Goal: Transaction & Acquisition: Purchase product/service

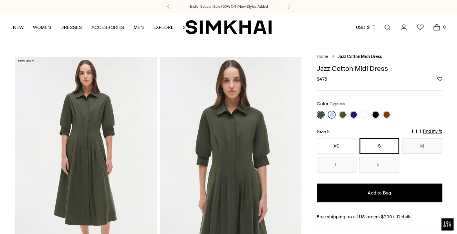
click at [331, 116] on link at bounding box center [332, 115] width 8 height 8
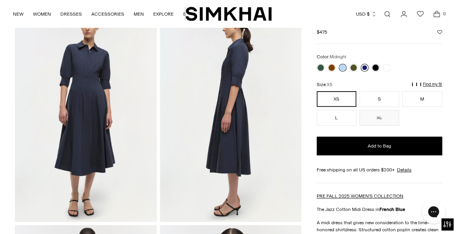
scroll to position [48, 0]
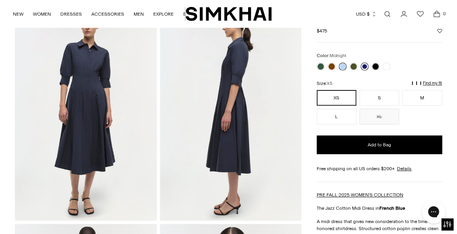
click at [364, 64] on link at bounding box center [365, 67] width 8 height 8
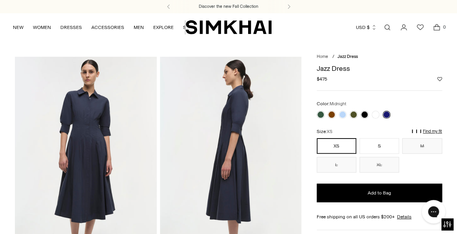
click at [386, 27] on icon "Open search modal" at bounding box center [387, 27] width 9 height 6
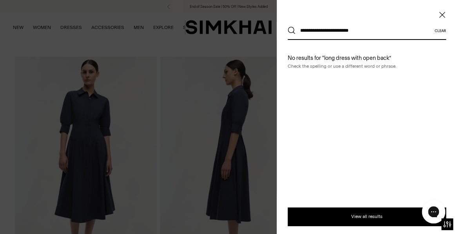
type input "**********"
click at [291, 31] on button "Search" at bounding box center [292, 31] width 8 height 8
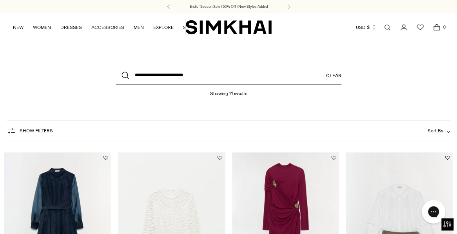
drag, startPoint x: 195, startPoint y: 76, endPoint x: 127, endPoint y: 67, distance: 68.4
click at [127, 67] on div "**********" at bounding box center [228, 75] width 225 height 19
type input "**********"
click at [125, 76] on button "Search" at bounding box center [125, 75] width 19 height 19
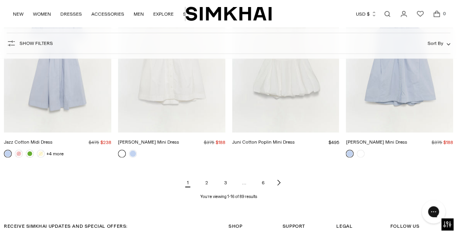
scroll to position [788, 0]
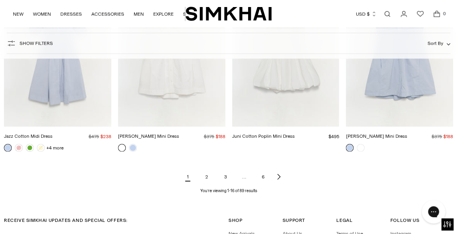
click at [207, 175] on link "2" at bounding box center [207, 177] width 16 height 16
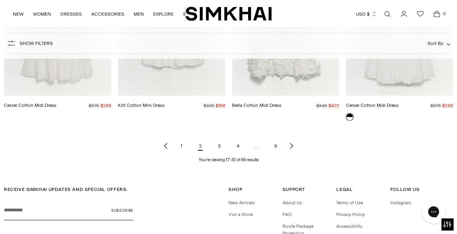
scroll to position [820, 0]
click at [217, 145] on link "3" at bounding box center [219, 146] width 16 height 16
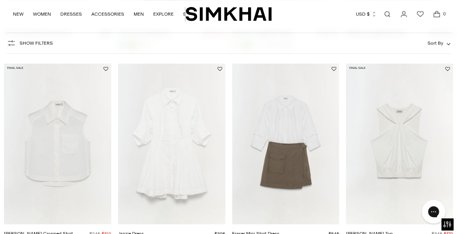
scroll to position [299, 0]
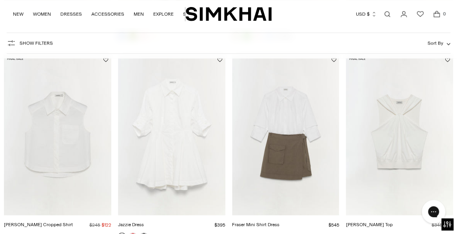
click at [0, 0] on img "Jazzie Dress" at bounding box center [0, 0] width 0 height 0
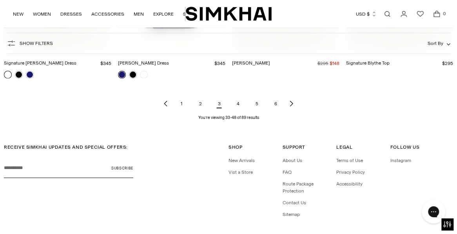
scroll to position [854, 0]
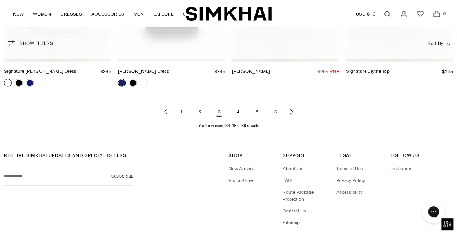
click at [238, 112] on link "4" at bounding box center [238, 112] width 16 height 16
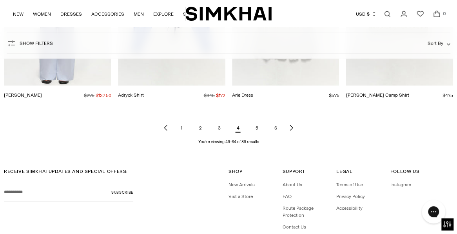
scroll to position [823, 0]
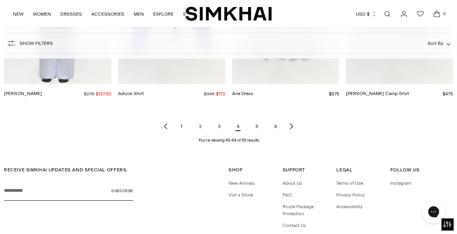
click at [256, 125] on link "5" at bounding box center [257, 127] width 16 height 16
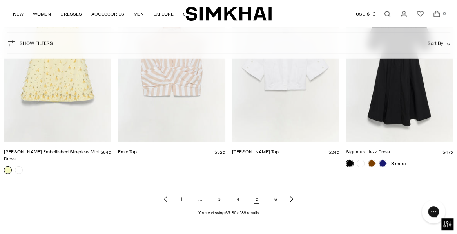
scroll to position [781, 0]
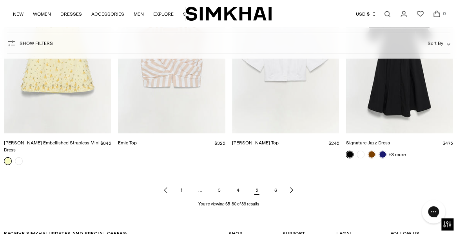
click at [277, 183] on link "6" at bounding box center [276, 191] width 16 height 16
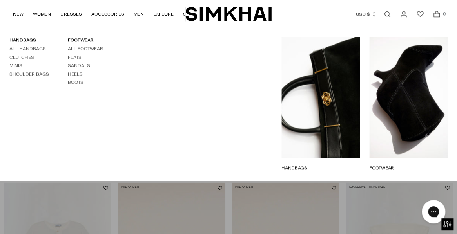
scroll to position [365, 0]
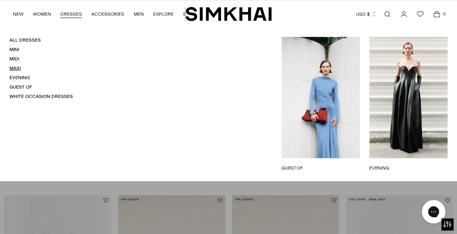
click at [17, 67] on link "Maxi" at bounding box center [14, 67] width 11 height 5
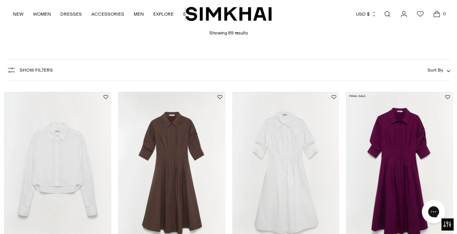
scroll to position [60, 0]
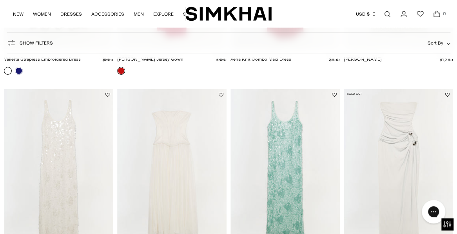
scroll to position [1032, 0]
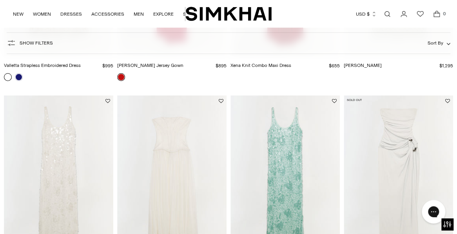
click at [331, 18] on div "Currency USD $ Albania (ALL L) Algeria (DZD د.ج) Andorra (EUR €) Angola (AOA Kz…" at bounding box center [358, 13] width 173 height 17
click at [386, 12] on icon "Open search modal" at bounding box center [387, 14] width 9 height 6
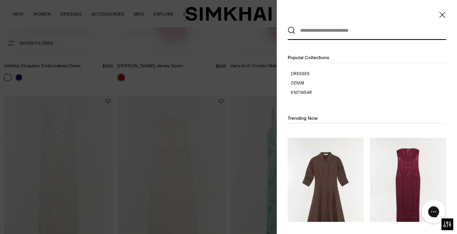
scroll to position [0, 0]
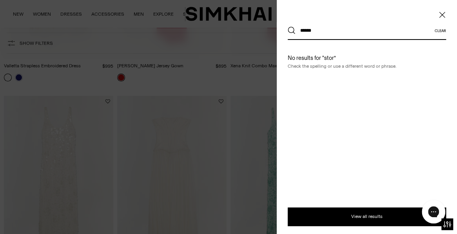
type input "******"
click at [291, 31] on button "Search" at bounding box center [292, 31] width 8 height 8
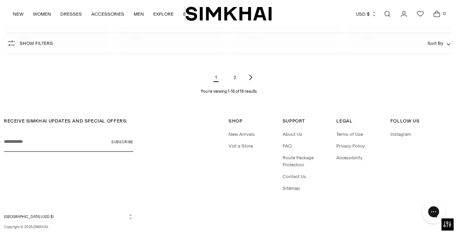
scroll to position [759, 0]
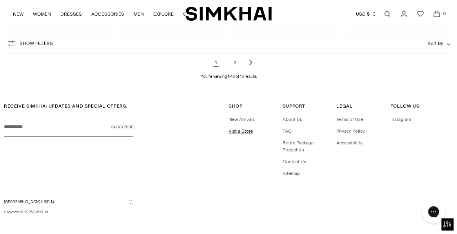
click at [245, 129] on link "Vist a Store" at bounding box center [241, 131] width 24 height 5
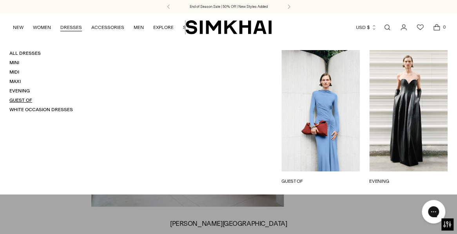
click at [29, 99] on link "Guest Of" at bounding box center [20, 100] width 23 height 5
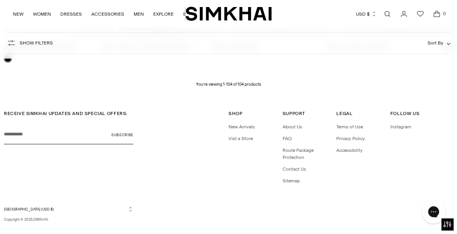
scroll to position [5334, 0]
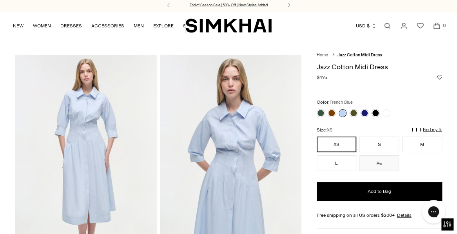
click at [257, 4] on p "End of Season Sale | 50% Off | New Styles Added" at bounding box center [229, 4] width 78 height 5
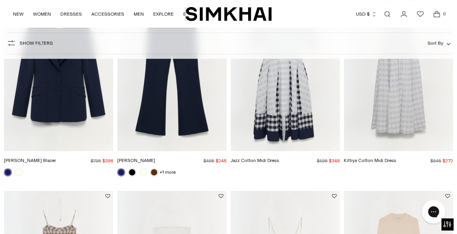
scroll to position [273, 0]
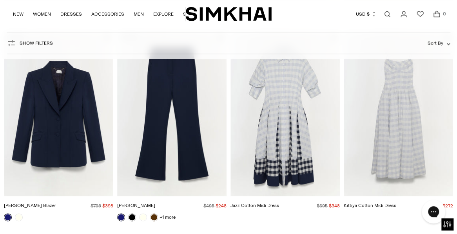
click at [0, 0] on img "Jazz Cotton Midi Dress" at bounding box center [0, 0] width 0 height 0
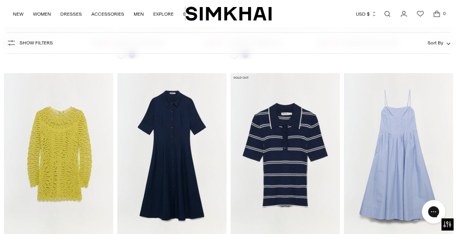
scroll to position [2873, 0]
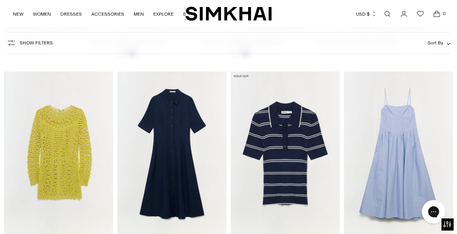
click at [0, 0] on img "Claudine Dress" at bounding box center [0, 0] width 0 height 0
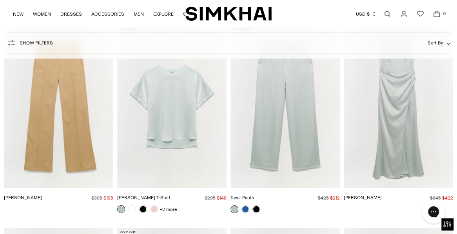
scroll to position [6045, 0]
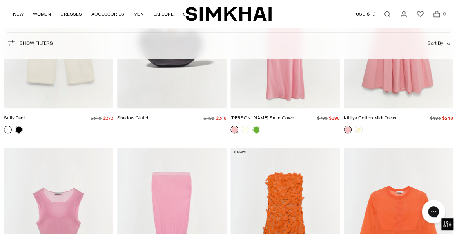
click at [387, 15] on icon "Open search modal" at bounding box center [387, 14] width 9 height 6
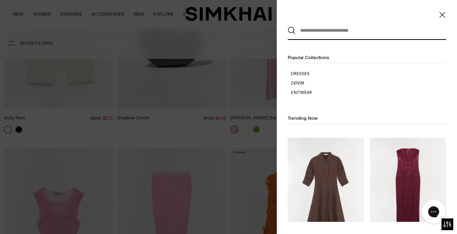
scroll to position [0, 0]
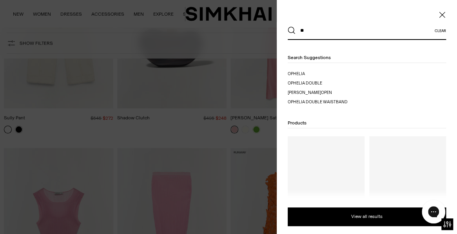
type input "*"
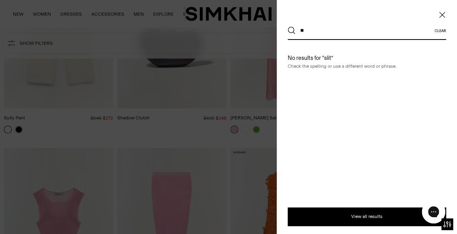
type input "*"
type input "**********"
click at [291, 31] on button "Search" at bounding box center [292, 31] width 8 height 8
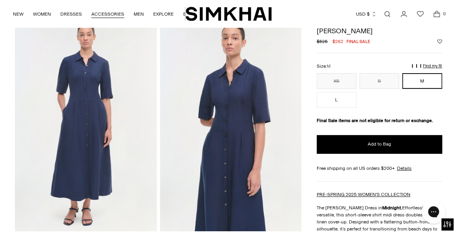
scroll to position [14, 0]
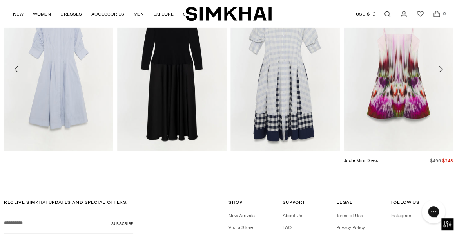
scroll to position [960, 0]
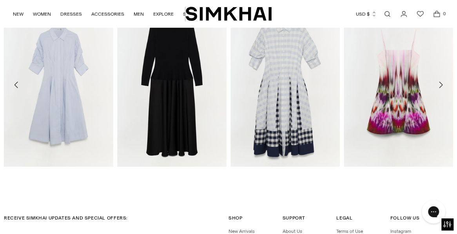
click at [445, 83] on icon "Move to next carousel slide" at bounding box center [440, 84] width 9 height 9
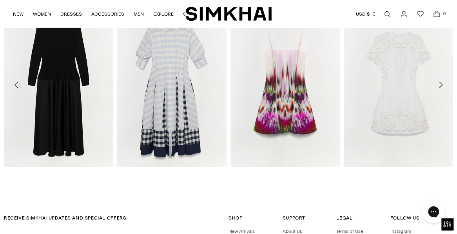
click at [441, 82] on icon "Move to next carousel slide" at bounding box center [440, 84] width 9 height 9
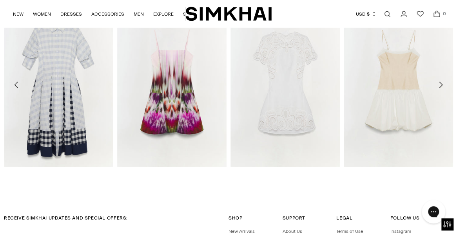
click at [441, 85] on icon "Move to next carousel slide" at bounding box center [440, 84] width 9 height 9
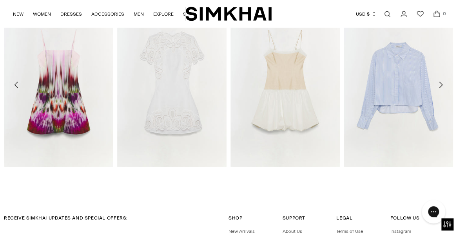
click at [441, 85] on icon "Move to next carousel slide" at bounding box center [440, 84] width 9 height 9
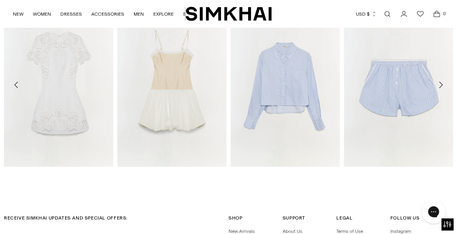
click at [441, 85] on icon "Move to next carousel slide" at bounding box center [440, 84] width 9 height 9
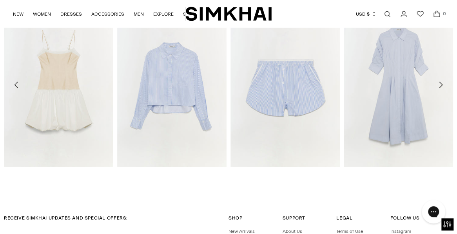
click at [441, 85] on icon "Move to next carousel slide" at bounding box center [440, 84] width 9 height 9
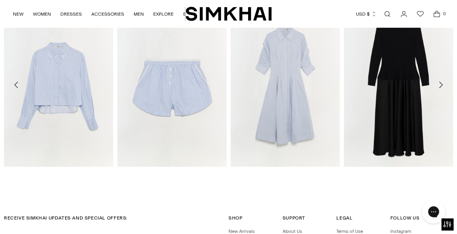
click at [441, 85] on icon "Move to next carousel slide" at bounding box center [440, 84] width 9 height 9
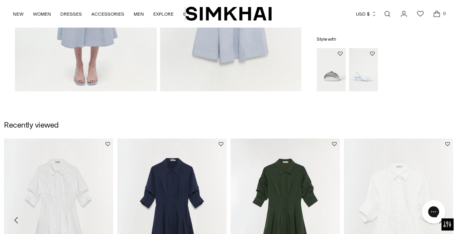
scroll to position [579, 0]
